Goal: Find specific page/section: Find specific page/section

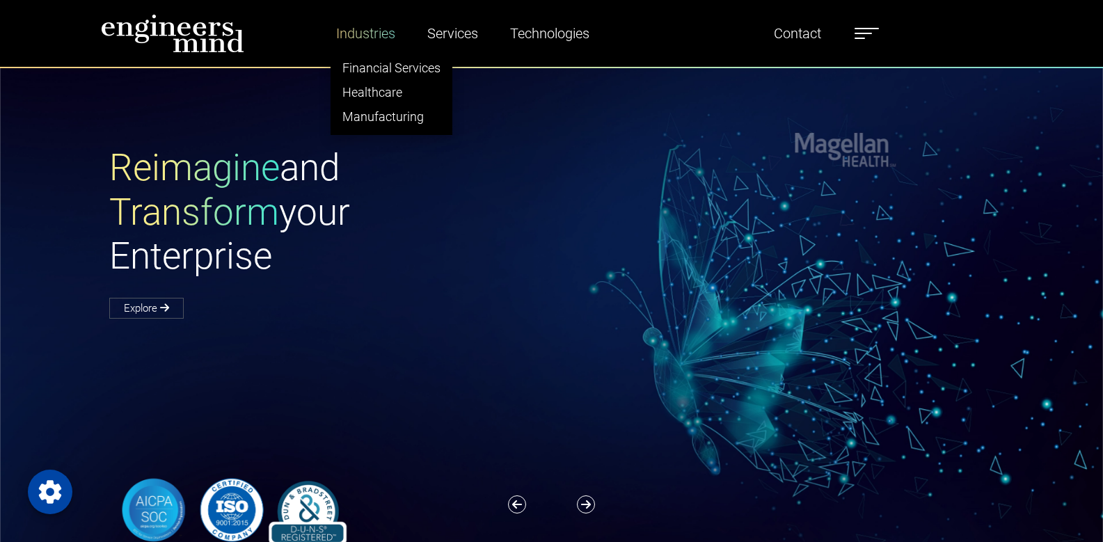
click at [362, 28] on link "Industries" at bounding box center [366, 33] width 70 height 32
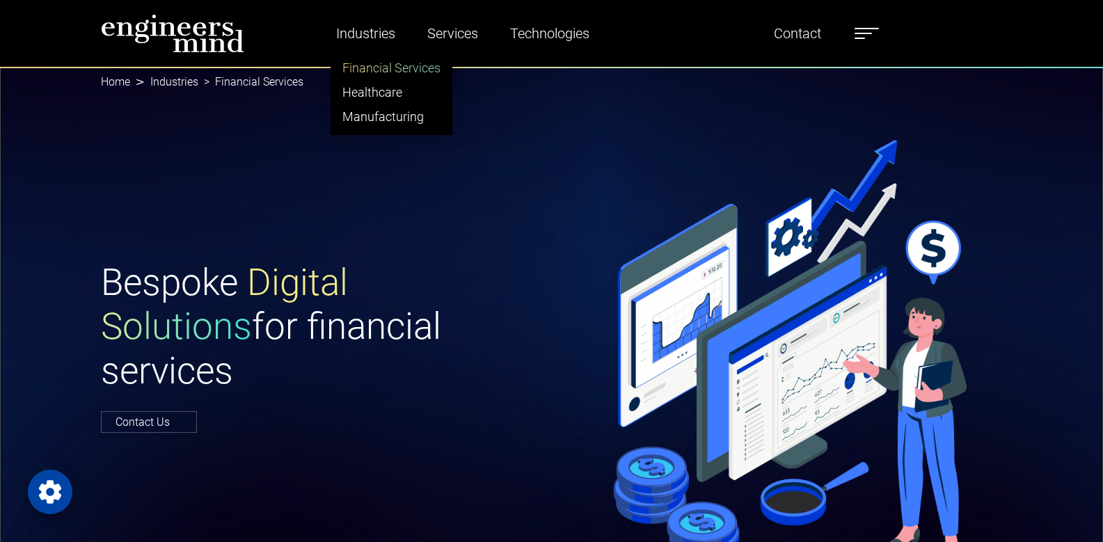
click at [389, 70] on link "Financial Services" at bounding box center [391, 68] width 120 height 24
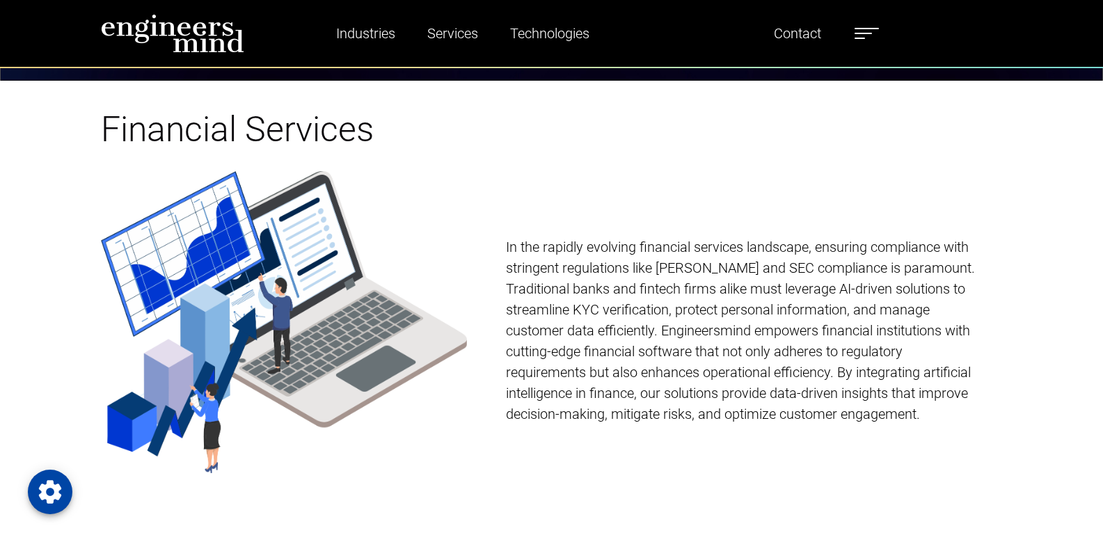
scroll to position [601, 0]
